Goal: Find specific page/section: Find specific page/section

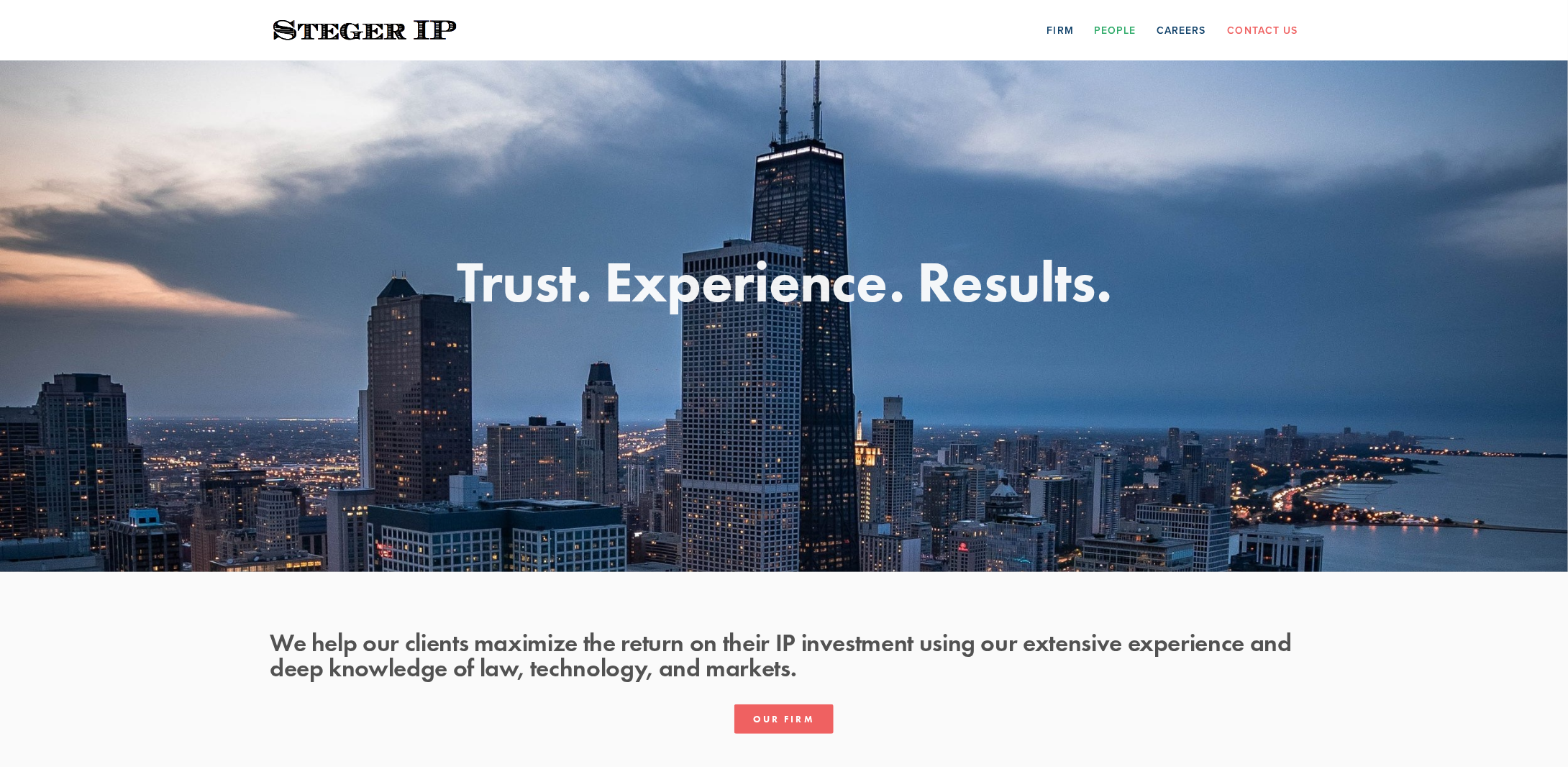
click at [1113, 36] on link "People" at bounding box center [1115, 30] width 42 height 22
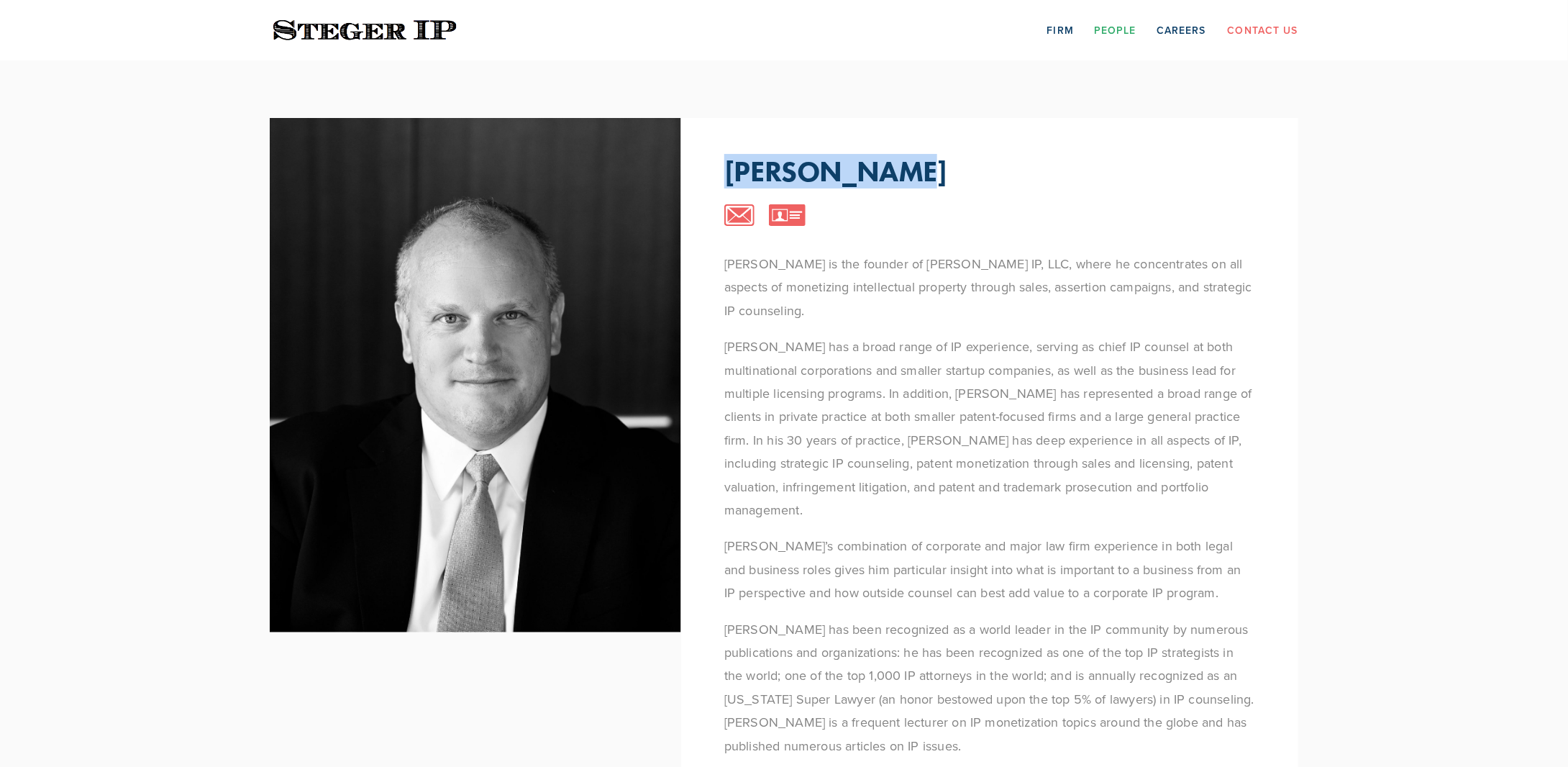
drag, startPoint x: 731, startPoint y: 170, endPoint x: 884, endPoint y: 173, distance: 153.0
click at [884, 173] on div "[PERSON_NAME]" at bounding box center [989, 171] width 531 height 22
copy p "[PERSON_NAME]"
